Goal: Transaction & Acquisition: Purchase product/service

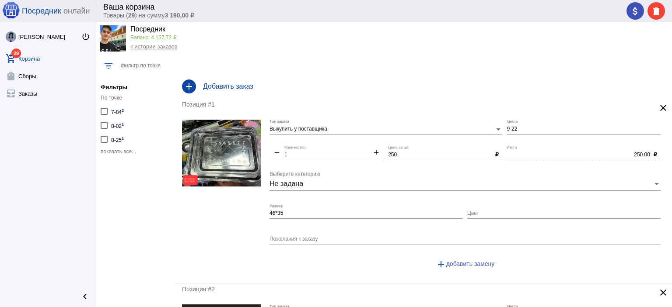
click at [114, 152] on span "показать все..." at bounding box center [118, 152] width 35 height 6
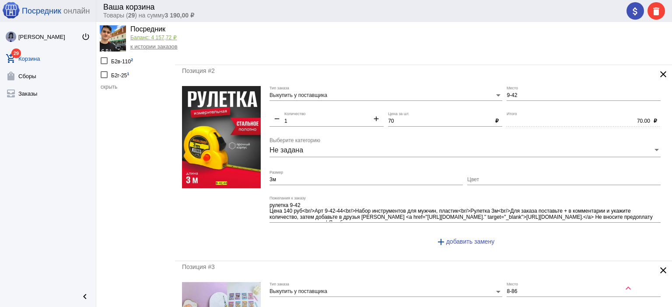
scroll to position [87, 0]
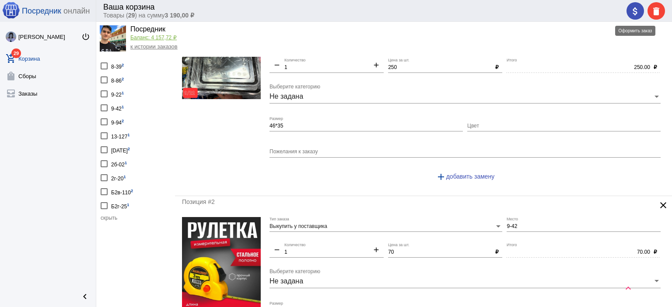
click at [634, 12] on mat-icon "attach_money" at bounding box center [635, 11] width 10 height 10
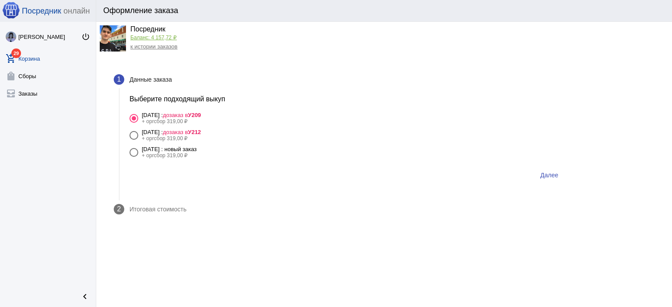
click at [20, 55] on link "add_shopping_cart 29 Корзина" at bounding box center [48, 56] width 96 height 17
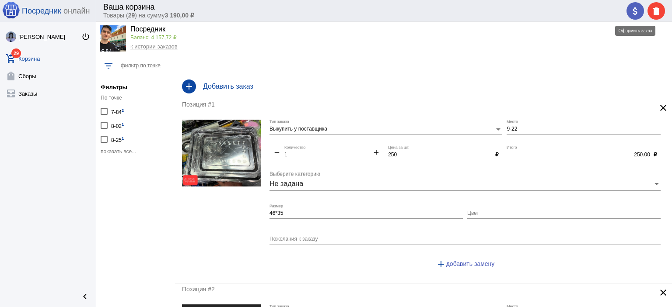
click at [631, 12] on mat-icon "attach_money" at bounding box center [635, 11] width 10 height 10
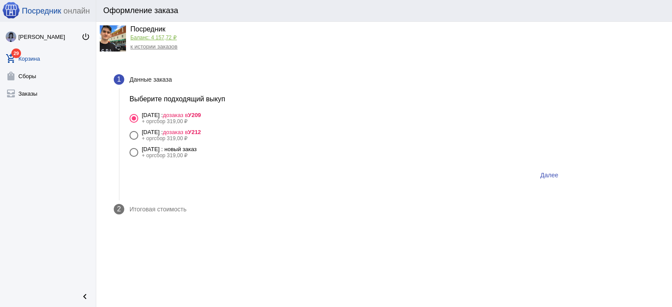
click at [174, 152] on div "[DATE] : новый заказ" at bounding box center [169, 149] width 55 height 7
click at [134, 157] on input "25 сентября Четверг : новый заказ + оргсбор 319,00 ₽" at bounding box center [133, 157] width 0 height 0
radio input "true"
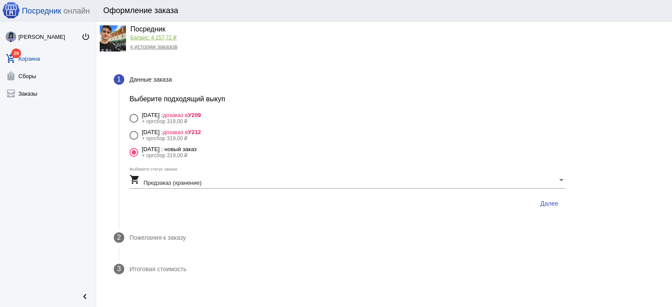
click at [554, 206] on span "Далее" at bounding box center [549, 203] width 18 height 7
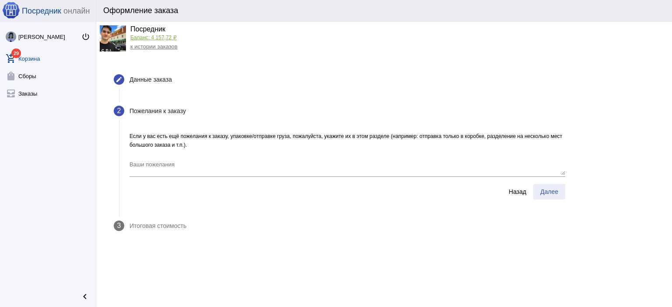
click at [552, 192] on span "Далее" at bounding box center [549, 191] width 18 height 7
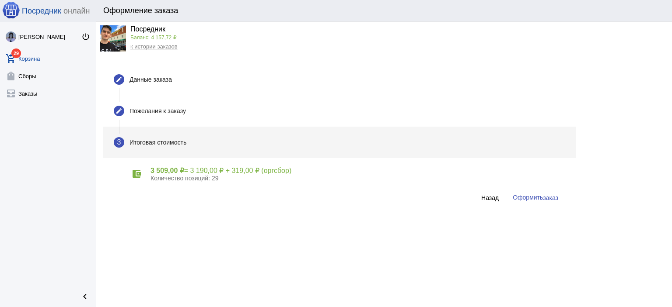
click at [552, 192] on button "Оформить заказ" at bounding box center [534, 198] width 59 height 16
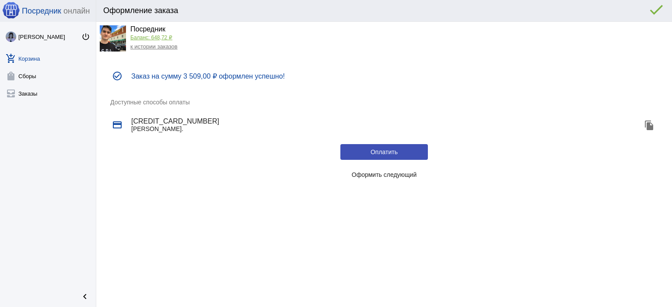
click at [383, 174] on span "Оформить следующий" at bounding box center [384, 174] width 65 height 7
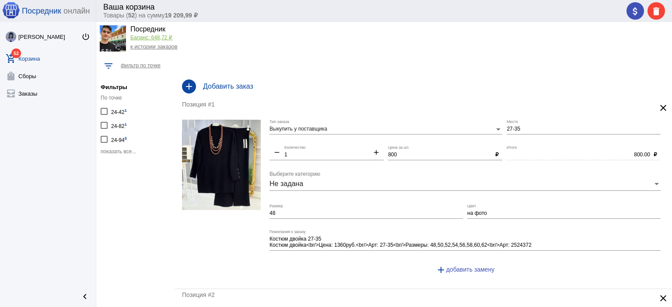
click at [125, 152] on span "показать все..." at bounding box center [118, 152] width 35 height 6
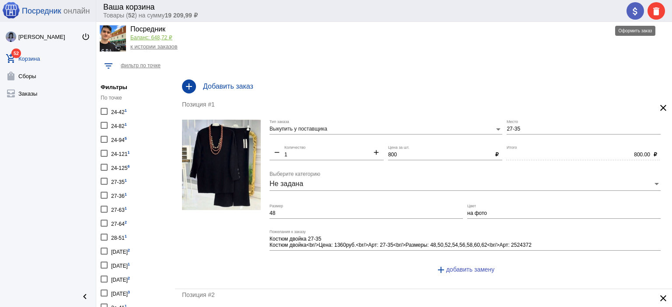
click at [637, 13] on mat-icon "attach_money" at bounding box center [635, 11] width 10 height 10
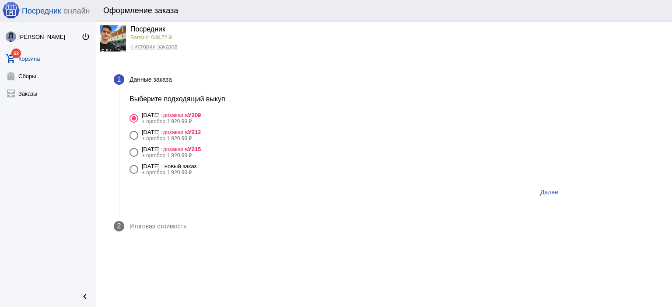
click at [197, 165] on div "[DATE] : новый заказ" at bounding box center [169, 166] width 55 height 7
click at [134, 174] on input "[DATE] : новый заказ + оргсбор 1 920,99 ₽" at bounding box center [133, 174] width 0 height 0
radio input "true"
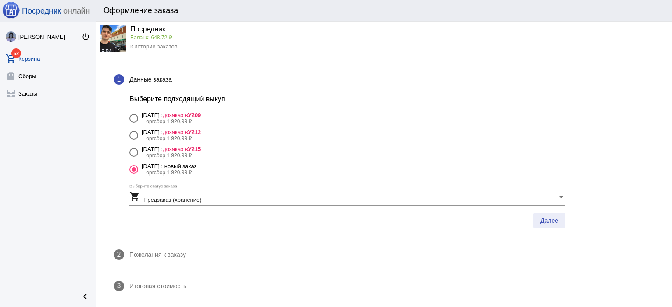
click at [546, 219] on span "Далее" at bounding box center [549, 220] width 18 height 7
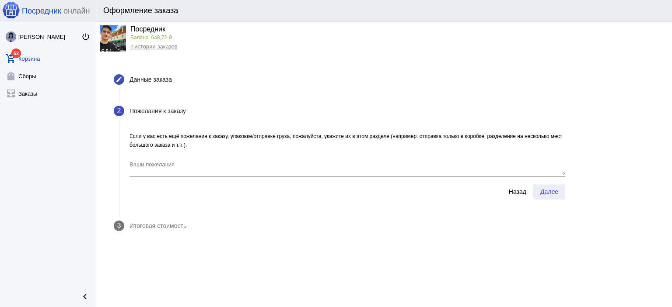
click at [556, 192] on span "Далее" at bounding box center [549, 191] width 18 height 7
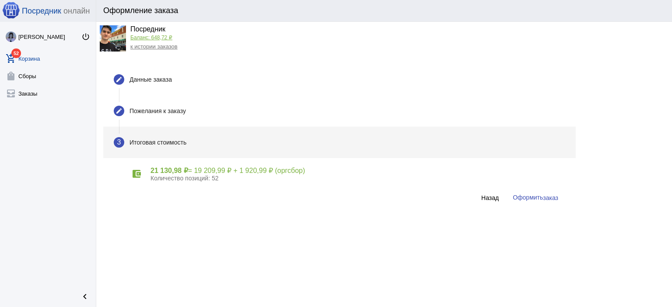
click at [549, 195] on span "заказ" at bounding box center [550, 198] width 15 height 7
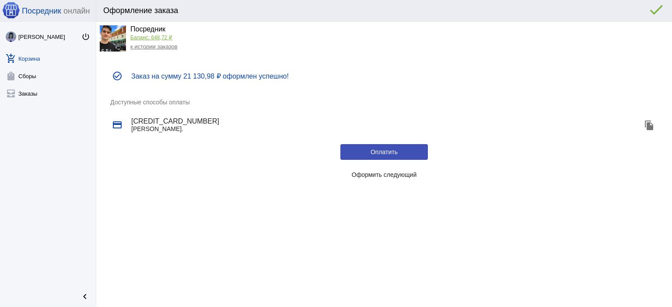
click at [383, 177] on span "Оформить следующий" at bounding box center [384, 174] width 65 height 7
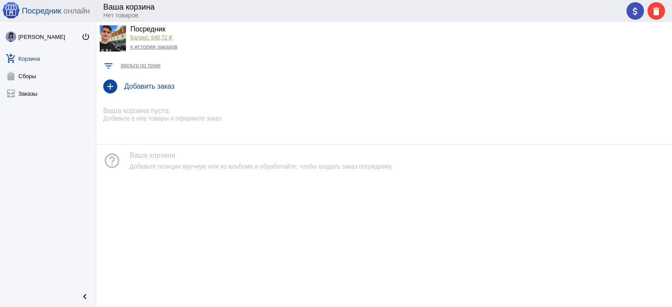
click at [166, 47] on link "к истории заказов" at bounding box center [153, 46] width 47 height 7
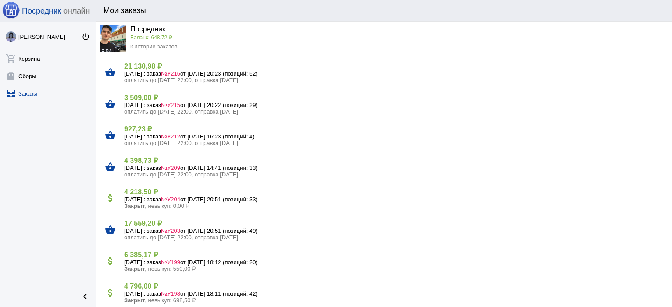
click at [162, 39] on link "Баланс: 648,72 ₽" at bounding box center [151, 38] width 42 height 6
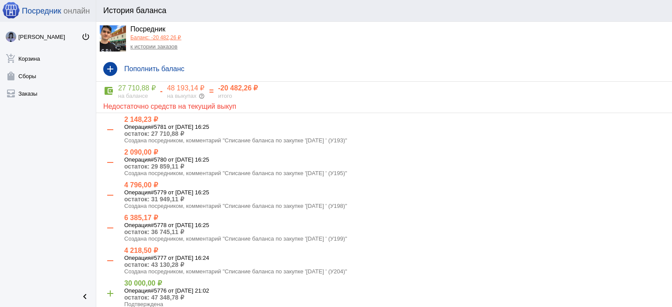
click at [161, 44] on link "к истории заказов" at bounding box center [153, 46] width 47 height 7
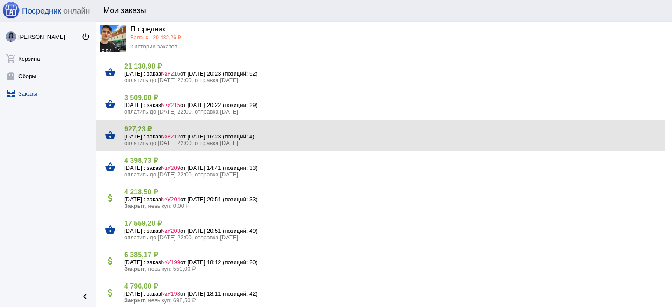
click at [161, 134] on h5 "[DATE] : заказ №У212 от [DATE] 16:23 (позиций: 4)" at bounding box center [394, 136] width 540 height 7
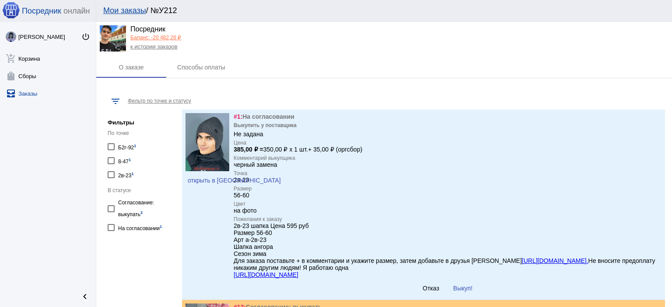
click at [463, 290] on span "Выкуп!" at bounding box center [462, 288] width 19 height 7
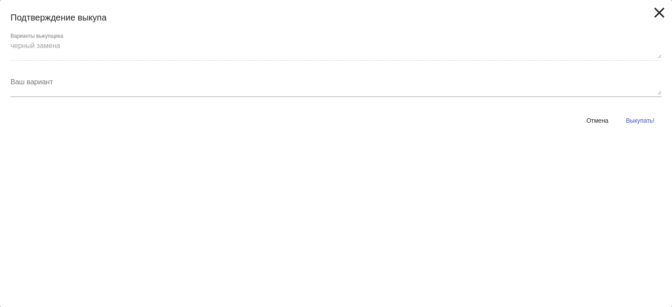
click at [628, 120] on span "Выкупать!" at bounding box center [640, 120] width 28 height 7
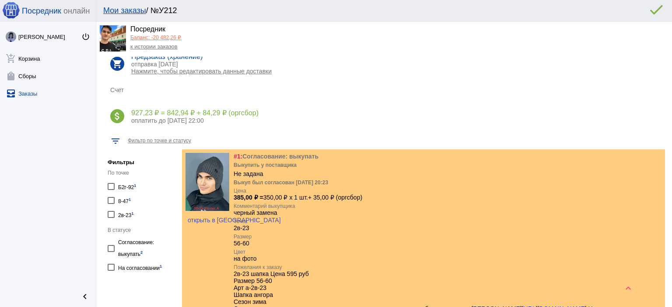
scroll to position [100, 0]
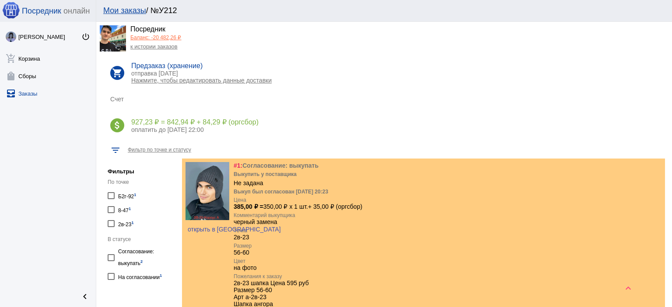
click at [157, 47] on link "к истории заказов" at bounding box center [153, 46] width 47 height 7
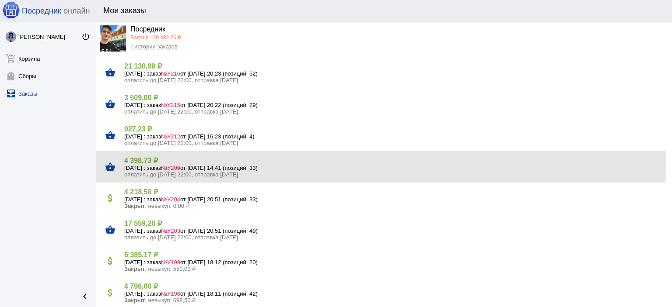
click at [175, 163] on h4 "4 398,73 ₽" at bounding box center [394, 161] width 540 height 8
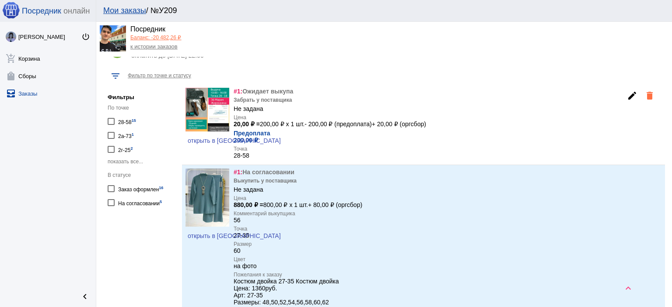
scroll to position [175, 0]
click at [154, 203] on div "На согласовании 5" at bounding box center [140, 202] width 44 height 12
checkbox input "true"
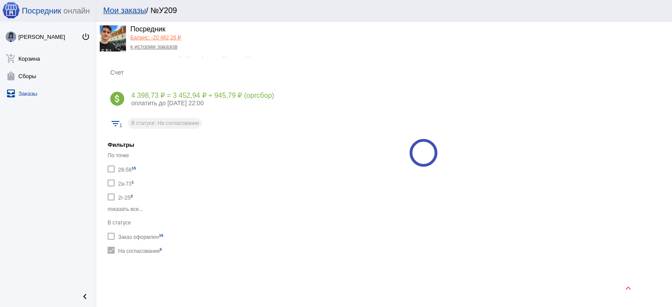
scroll to position [175, 0]
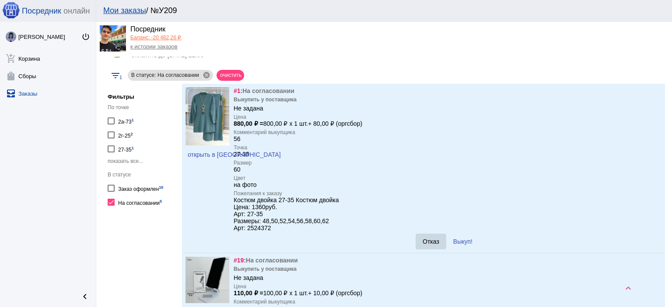
click at [424, 241] on span "Отказ" at bounding box center [430, 241] width 17 height 7
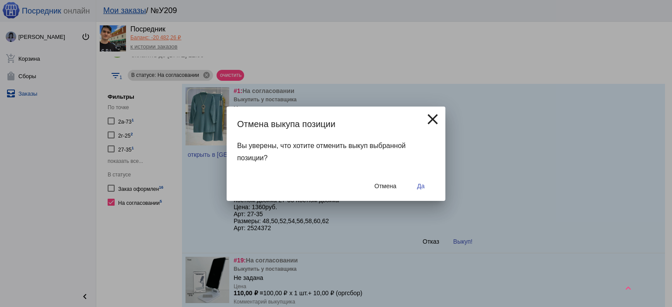
click at [425, 188] on button "Да" at bounding box center [421, 186] width 28 height 16
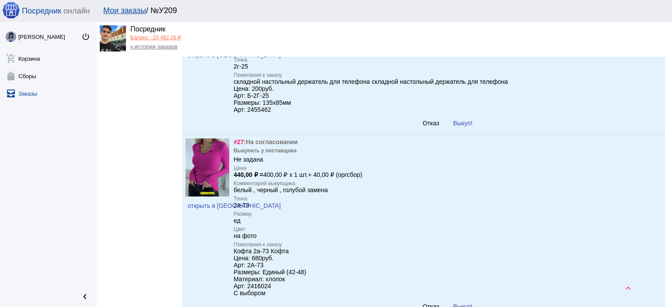
scroll to position [612, 0]
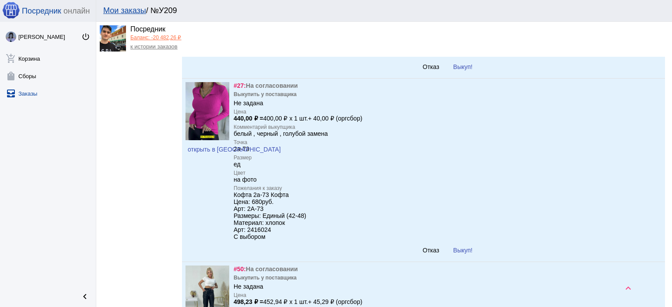
drag, startPoint x: 257, startPoint y: 146, endPoint x: 345, endPoint y: 146, distance: 87.9
click at [345, 146] on div "#27: На согласовании Выкупить у поставщика Не задана Цена 440,00 ₽ = 400,00 ₽ x…" at bounding box center [447, 170] width 428 height 176
drag, startPoint x: 333, startPoint y: 143, endPoint x: 234, endPoint y: 140, distance: 98.9
click at [234, 140] on div "#27: На согласовании Выкупить у поставщика Не задана Цена 440,00 ₽ = 400,00 ₽ x…" at bounding box center [447, 170] width 428 height 176
copy div "белый , черный , голубой замена"
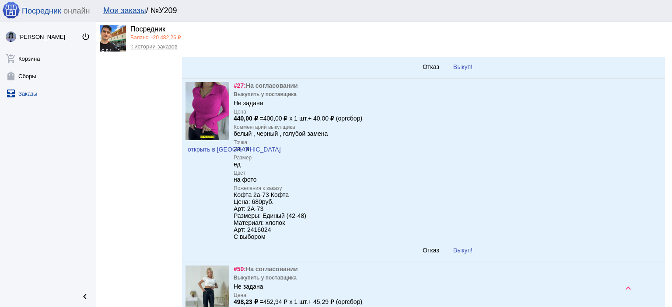
click at [190, 153] on span "открыть в [GEOGRAPHIC_DATA]" at bounding box center [234, 149] width 93 height 7
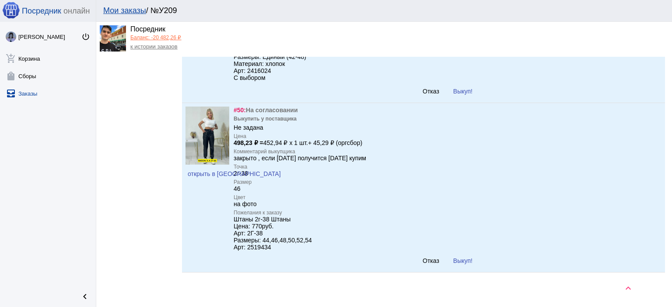
scroll to position [787, 0]
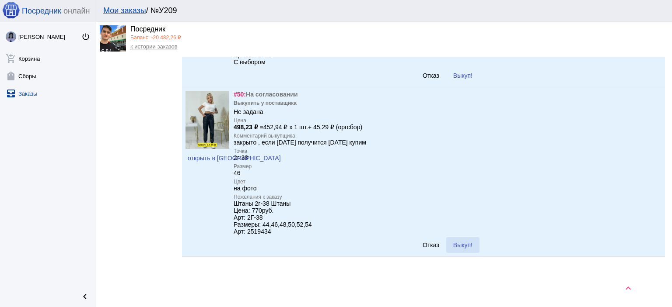
click at [467, 249] on span "Выкуп!" at bounding box center [462, 245] width 19 height 7
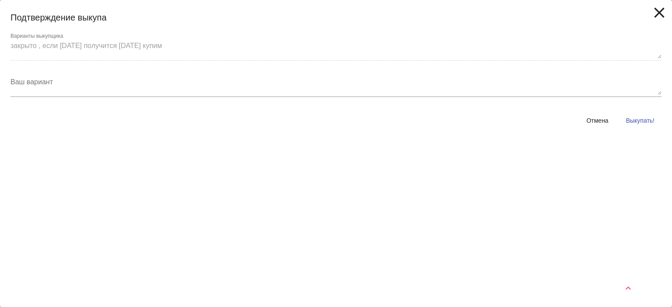
click at [648, 126] on button "Выкупать!" at bounding box center [640, 121] width 42 height 16
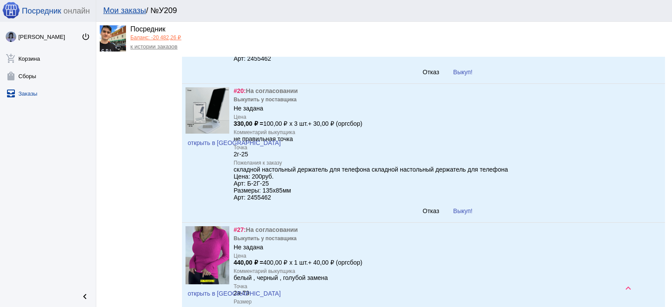
scroll to position [350, 0]
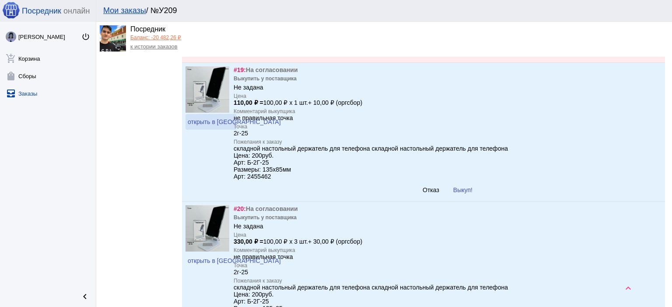
click at [212, 125] on span "открыть в [GEOGRAPHIC_DATA]" at bounding box center [234, 121] width 93 height 7
click at [419, 198] on button "Отказ" at bounding box center [430, 190] width 31 height 16
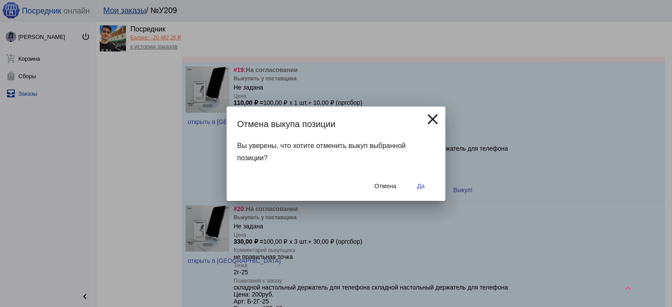
drag, startPoint x: 425, startPoint y: 181, endPoint x: 424, endPoint y: 188, distance: 7.5
click at [425, 183] on button "Да" at bounding box center [421, 186] width 28 height 16
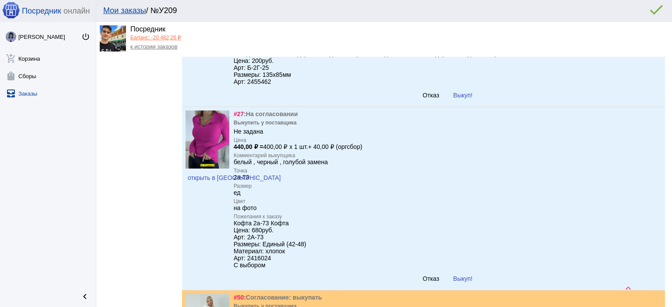
scroll to position [568, 0]
click at [422, 98] on span "Отказ" at bounding box center [430, 94] width 17 height 7
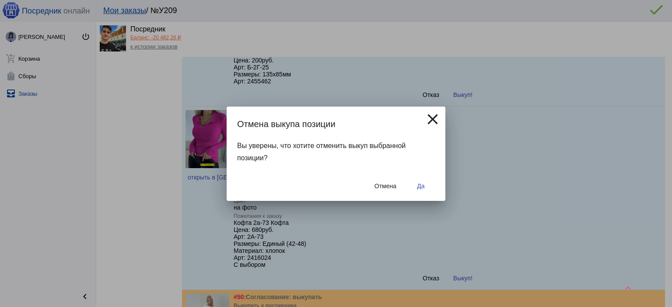
click at [421, 183] on span "Да" at bounding box center [420, 186] width 7 height 7
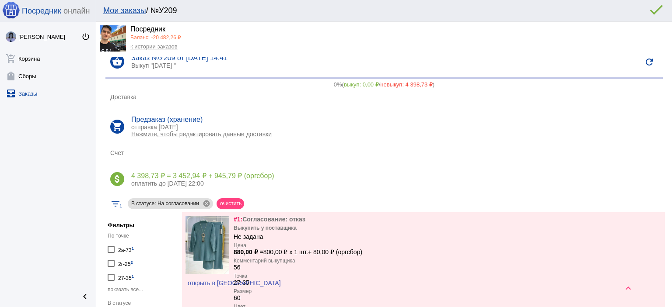
scroll to position [0, 0]
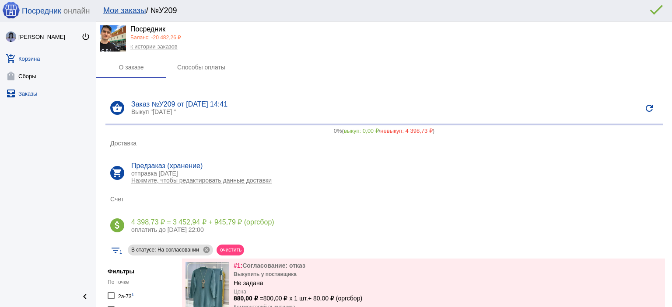
click at [43, 54] on link "add_shopping_cart Корзина" at bounding box center [48, 56] width 96 height 17
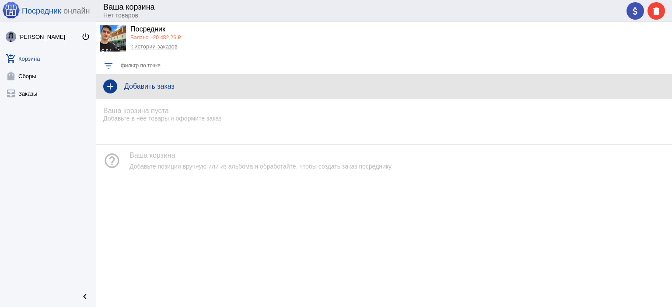
click at [142, 83] on h4 "Добавить заказ" at bounding box center [394, 87] width 540 height 8
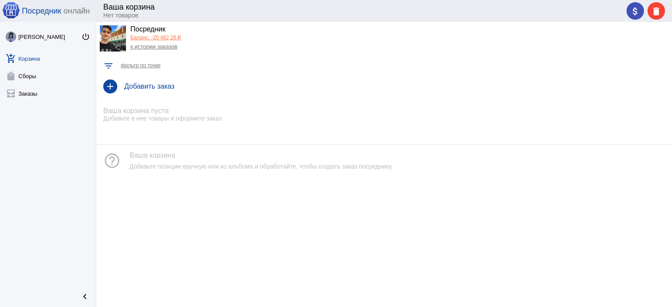
click at [169, 38] on link "Баланс: -20 482,26 ₽" at bounding box center [155, 38] width 51 height 6
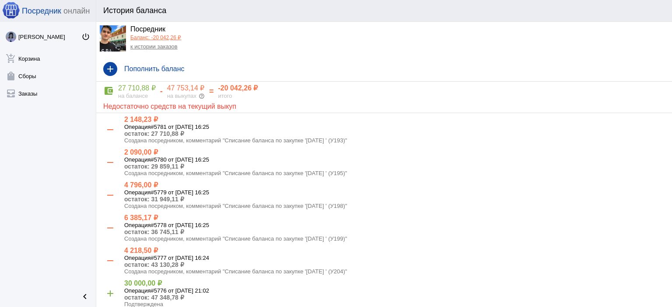
click at [161, 47] on link "к истории заказов" at bounding box center [153, 46] width 47 height 7
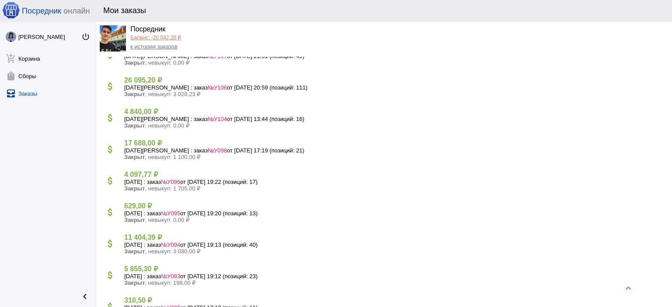
scroll to position [918, 0]
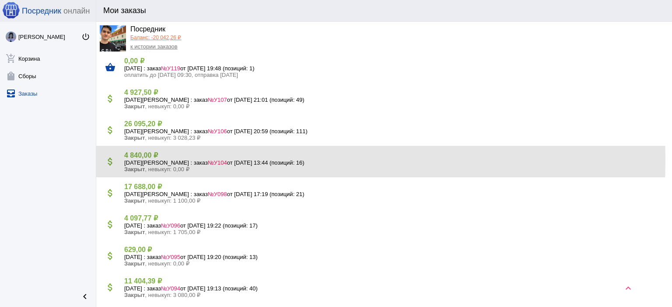
click at [143, 160] on h5 "[DATE] : заказ №У104 от [DATE] 13:44 (позиций: 16)" at bounding box center [394, 163] width 540 height 7
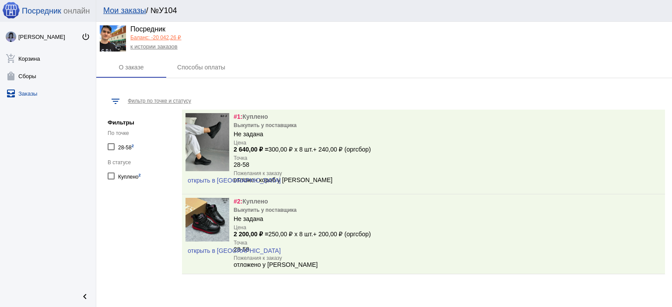
click at [145, 49] on link "к истории заказов" at bounding box center [153, 46] width 47 height 7
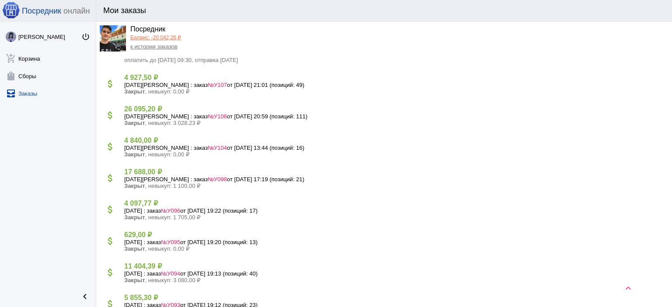
scroll to position [962, 0]
